Goal: Register for event/course

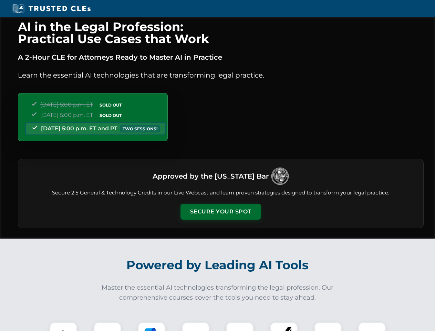
click at [221, 212] on button "Secure Your Spot" at bounding box center [221, 212] width 81 height 16
click at [63, 326] on img at bounding box center [63, 336] width 20 height 20
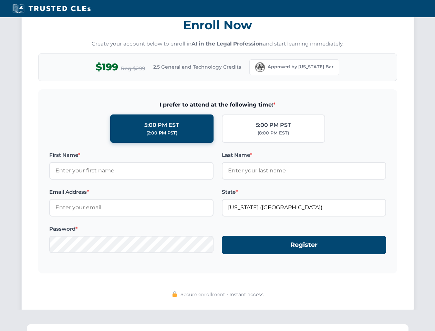
scroll to position [676, 0]
